Goal: Task Accomplishment & Management: Complete application form

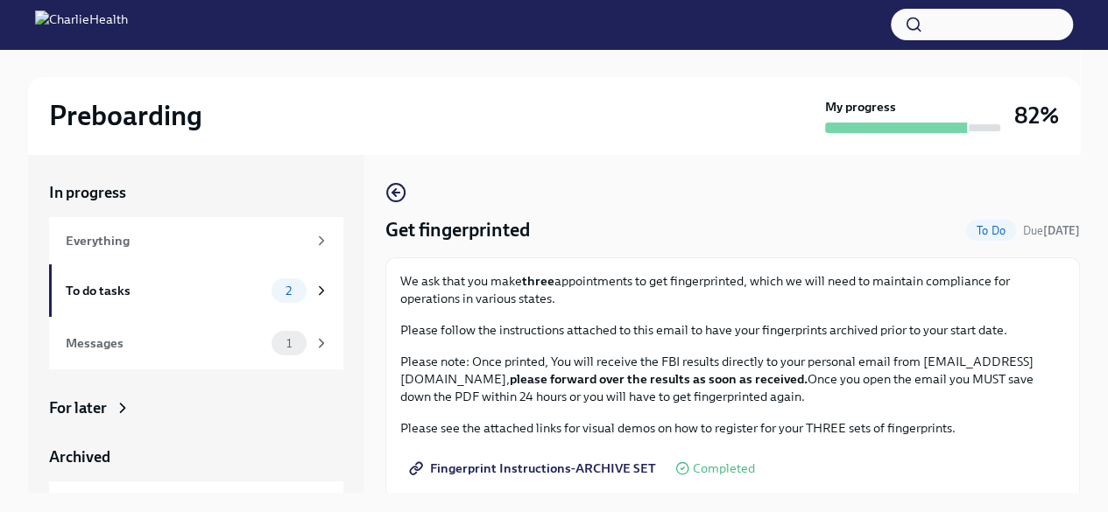
scroll to position [88, 0]
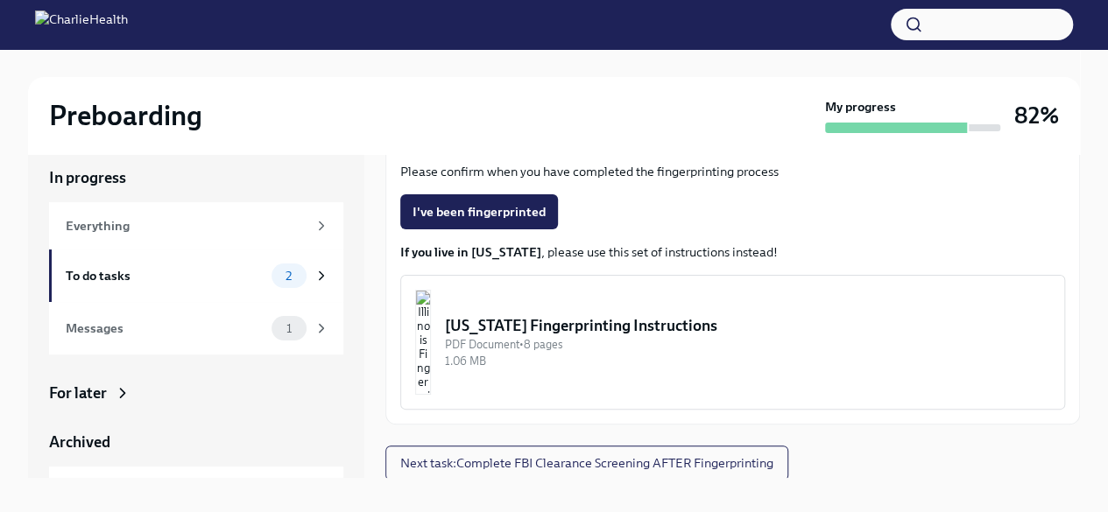
scroll to position [30, 0]
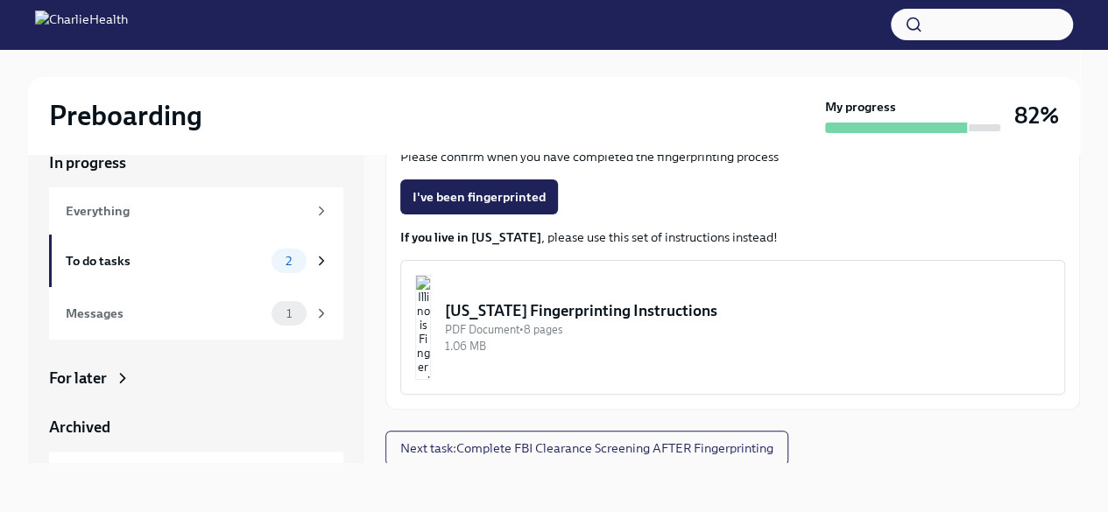
click at [207, 262] on div "To do tasks" at bounding box center [165, 260] width 199 height 19
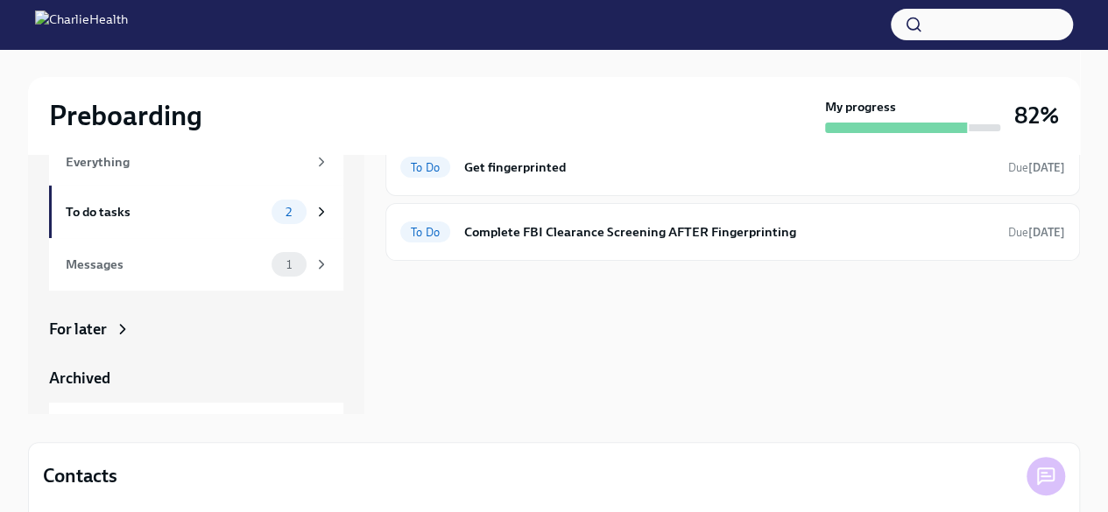
click at [199, 271] on div "Messages" at bounding box center [165, 264] width 199 height 19
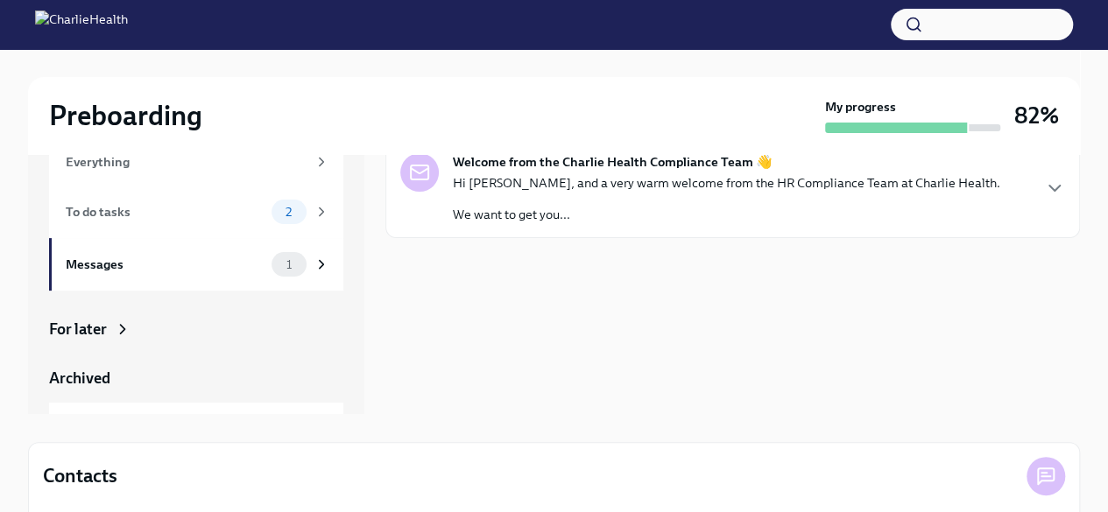
click at [527, 174] on p "Hi Alba, and a very warm welcome from the HR Compliance Team at Charlie Health." at bounding box center [726, 183] width 547 height 18
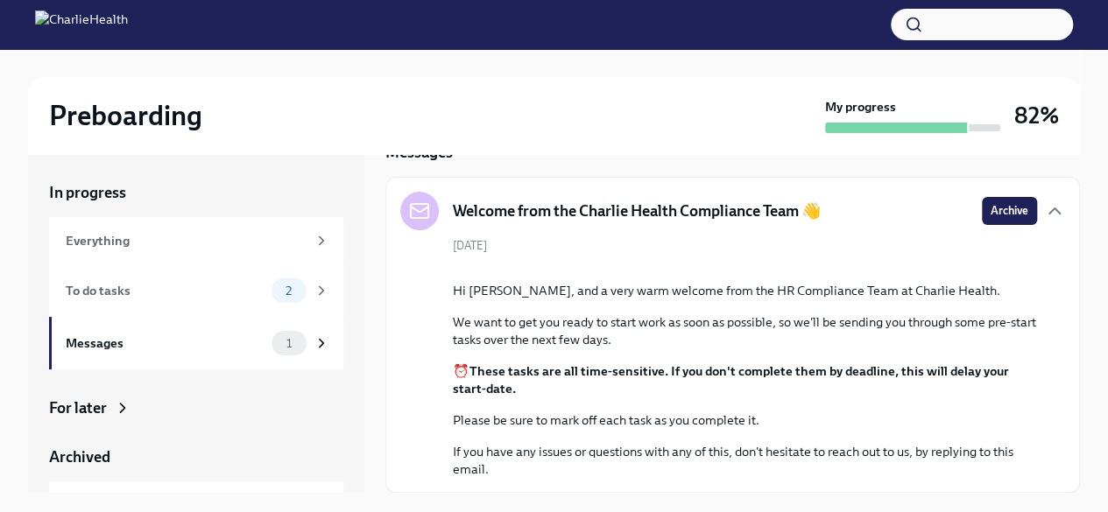
click at [179, 290] on div "To do tasks" at bounding box center [165, 290] width 199 height 19
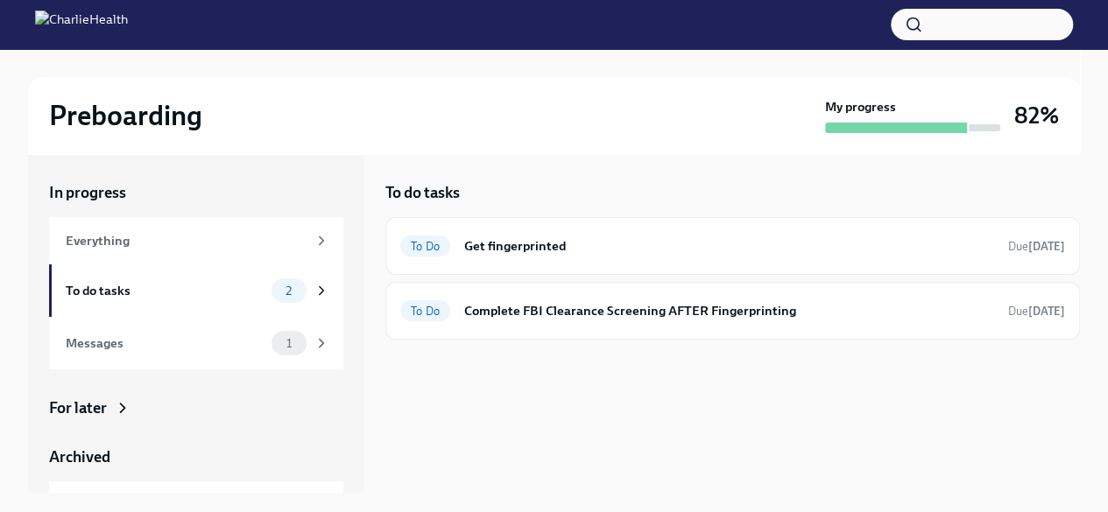
click at [563, 244] on h6 "Get fingerprinted" at bounding box center [729, 245] width 530 height 19
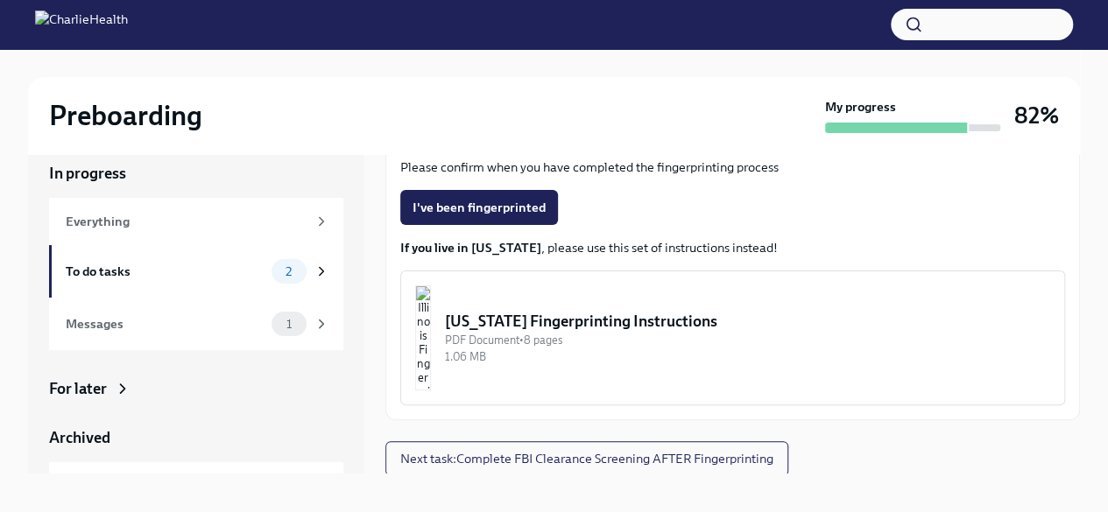
scroll to position [30, 0]
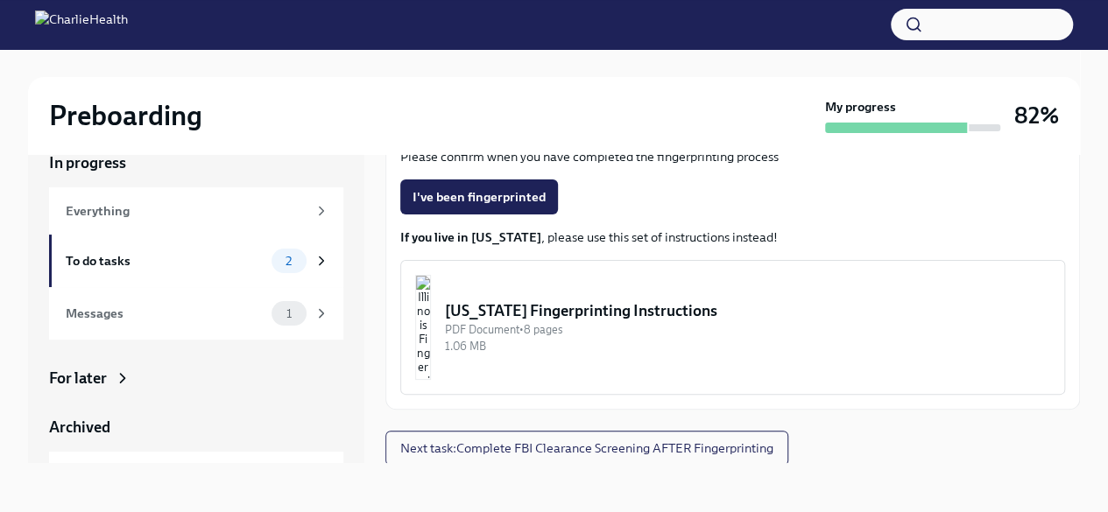
click at [229, 265] on div "To do tasks" at bounding box center [165, 260] width 199 height 19
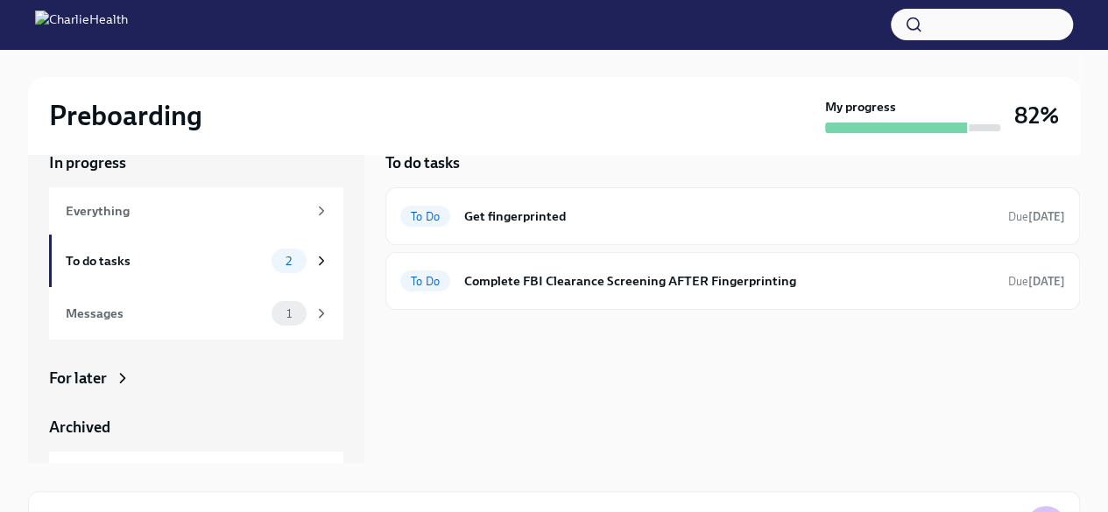
click at [648, 292] on div "To Do Complete FBI Clearance Screening AFTER Fingerprinting Due in 5 days" at bounding box center [732, 281] width 665 height 28
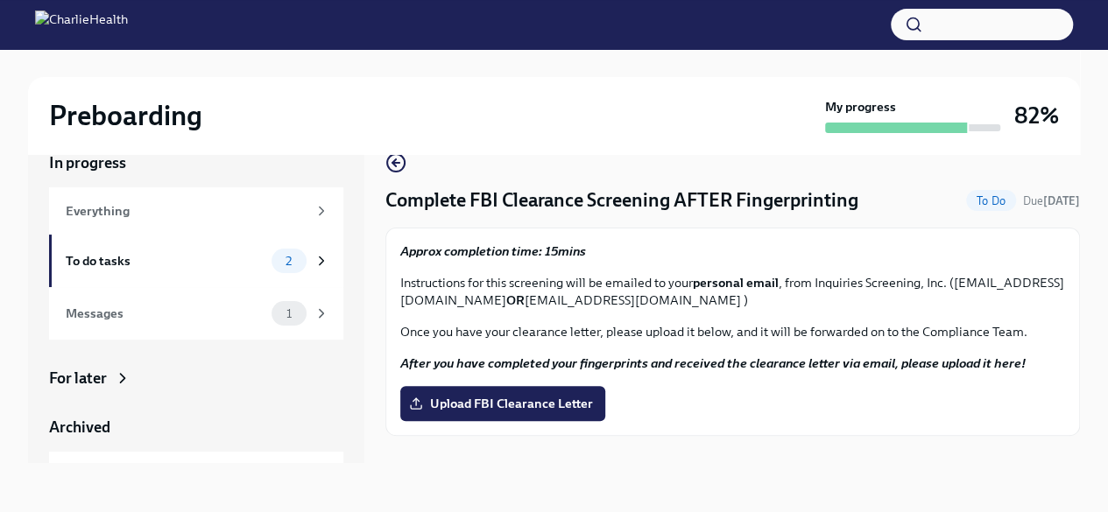
click at [192, 272] on div "To do tasks 2" at bounding box center [198, 261] width 264 height 25
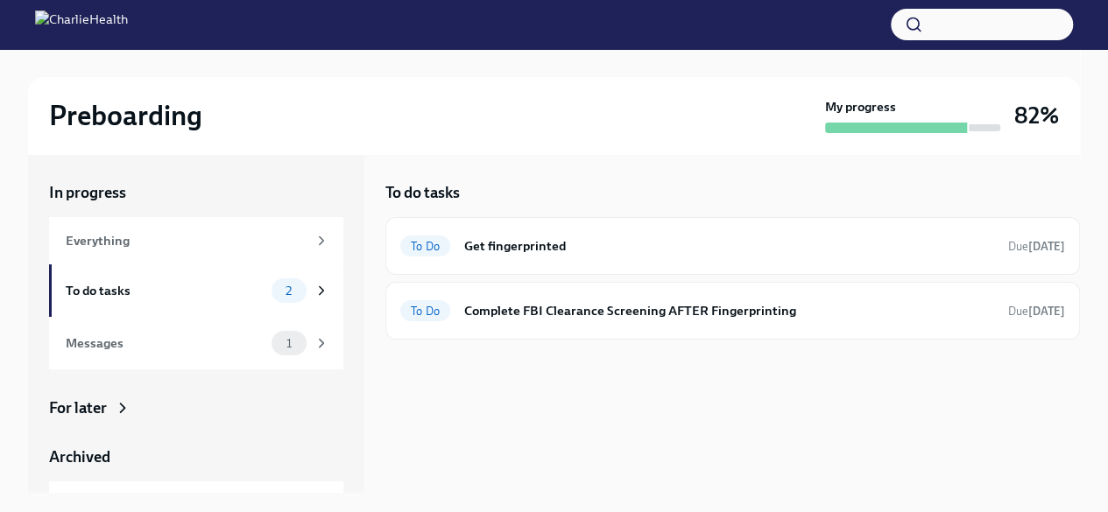
click at [98, 244] on div "Everything" at bounding box center [186, 240] width 241 height 19
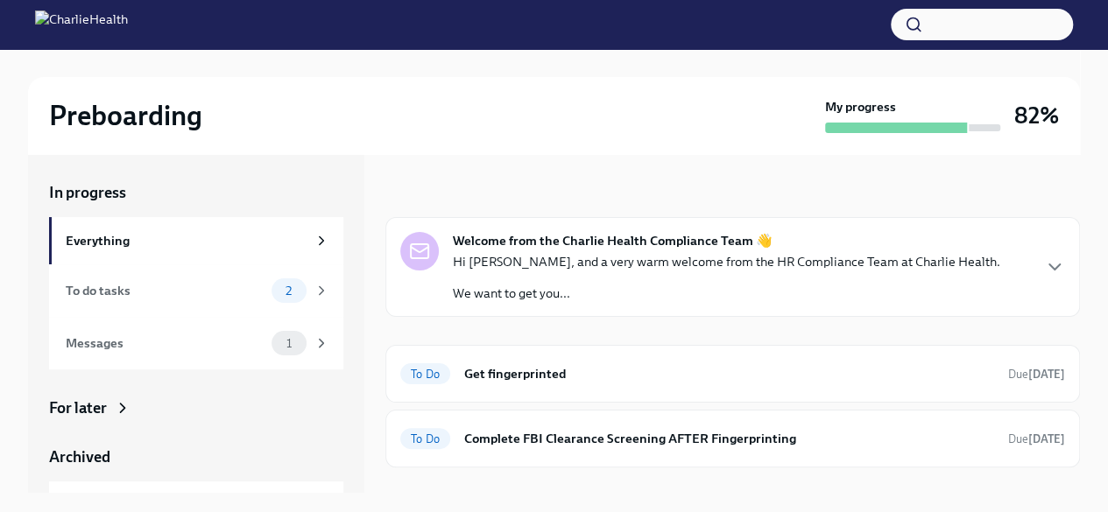
click at [110, 27] on img at bounding box center [81, 25] width 93 height 28
